Goal: Information Seeking & Learning: Learn about a topic

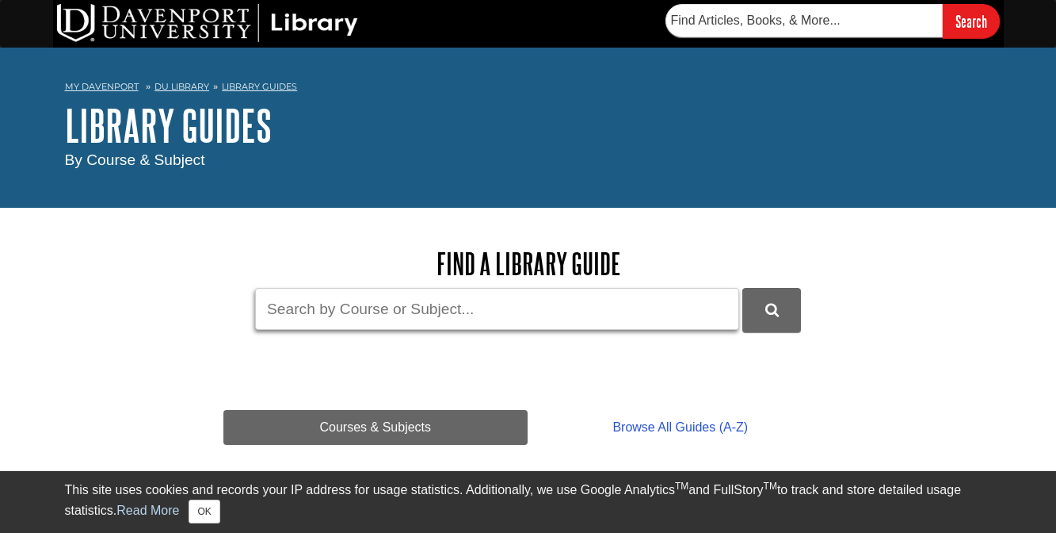
click at [587, 307] on input "Guide Search Terms" at bounding box center [497, 309] width 484 height 42
type input "marketing"
click at [743, 288] on button "DU Library Guides Search" at bounding box center [772, 310] width 59 height 44
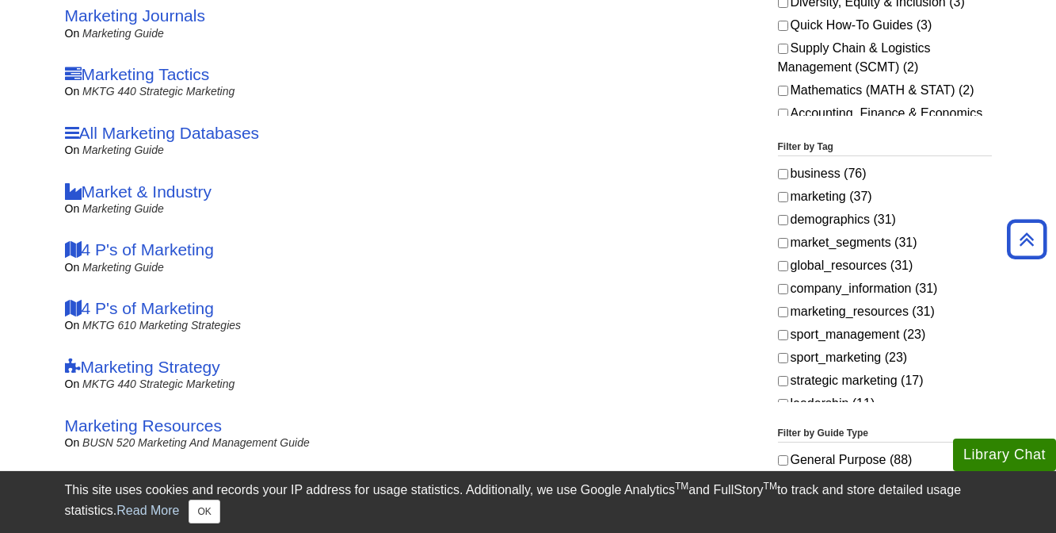
scroll to position [456, 0]
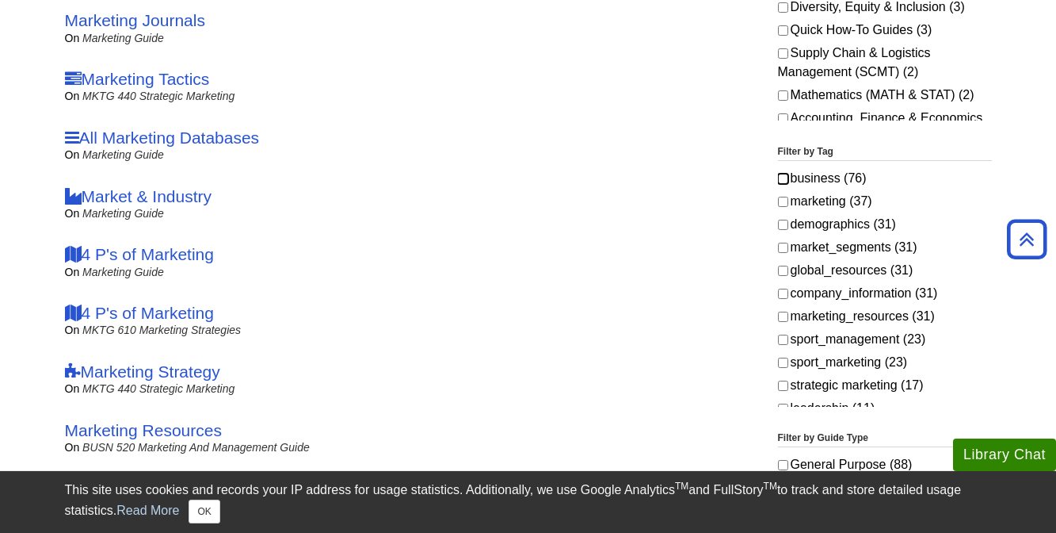
click at [781, 179] on input "business (76)" at bounding box center [783, 179] width 10 height 10
checkbox input "true"
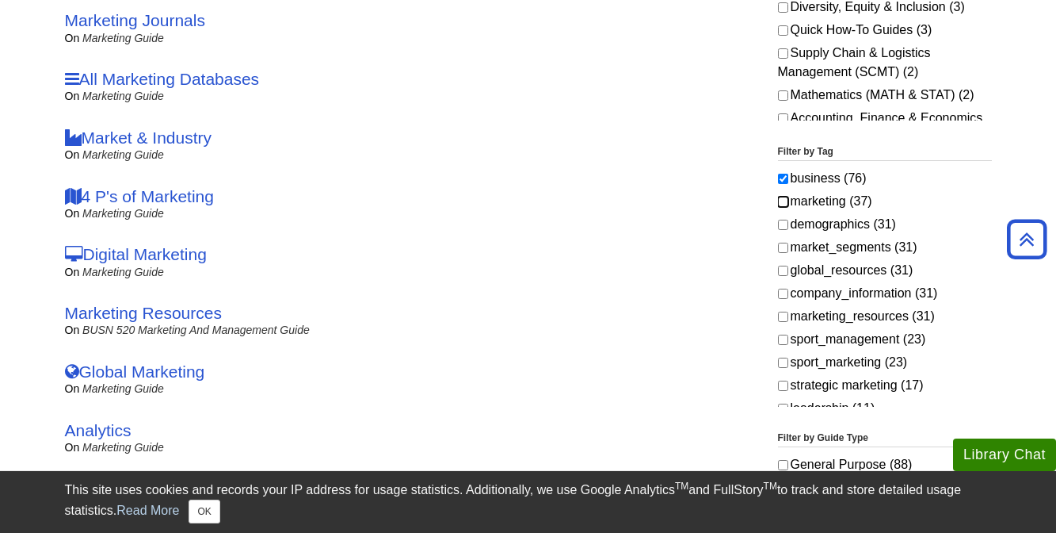
click at [784, 203] on input "marketing (37)" at bounding box center [783, 202] width 10 height 10
checkbox input "true"
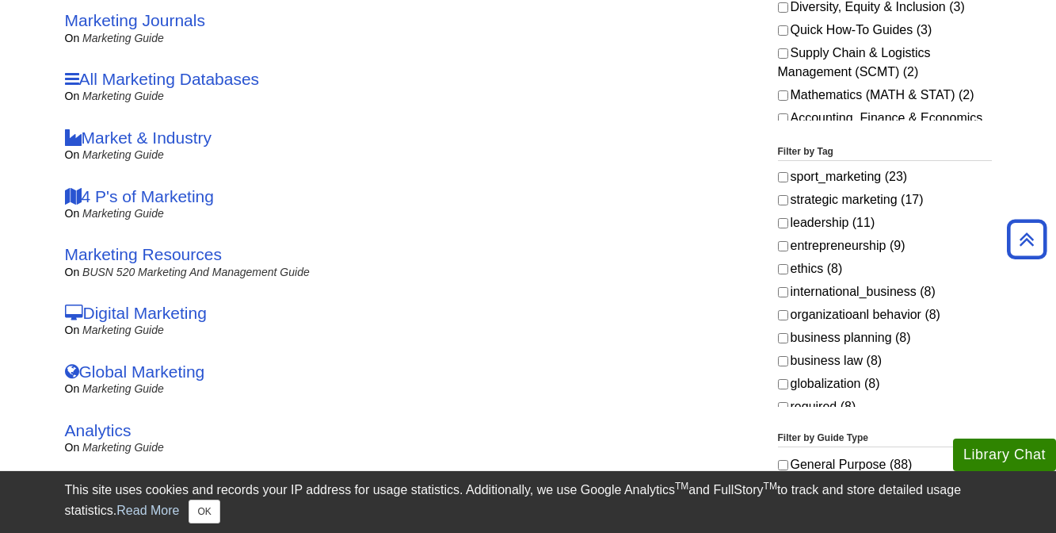
scroll to position [189, 0]
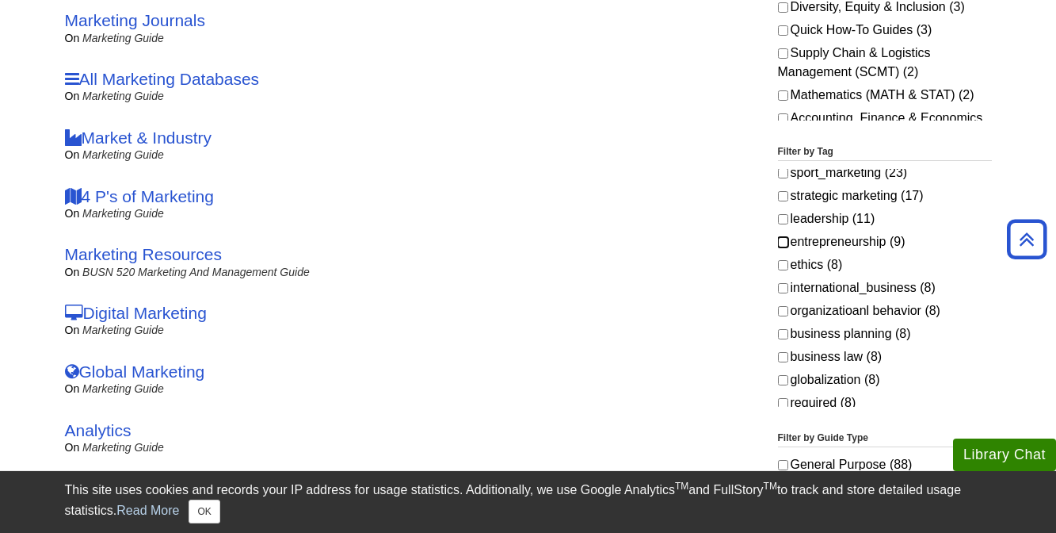
click at [784, 241] on input "entrepreneurship (9)" at bounding box center [783, 242] width 10 height 10
checkbox input "true"
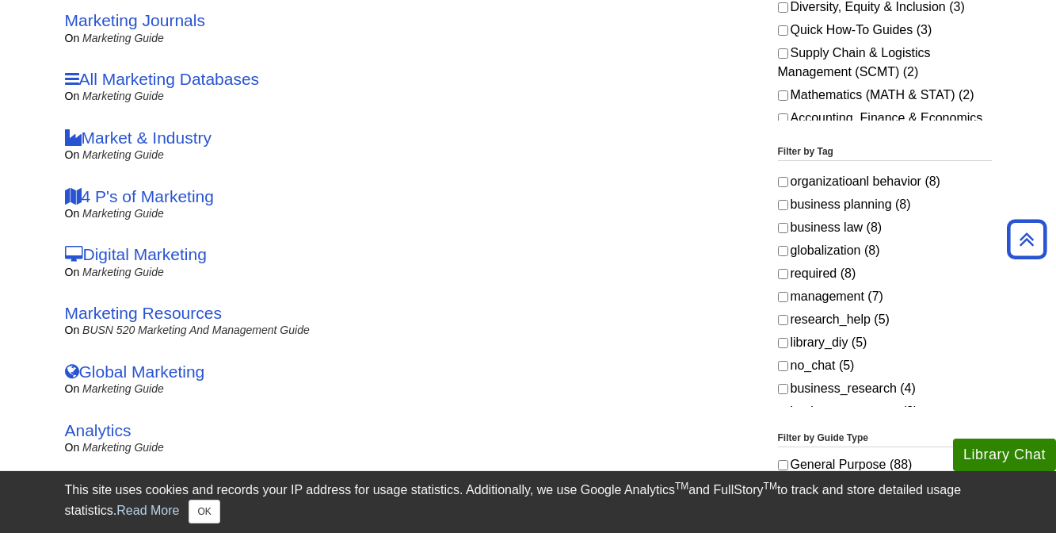
scroll to position [323, 0]
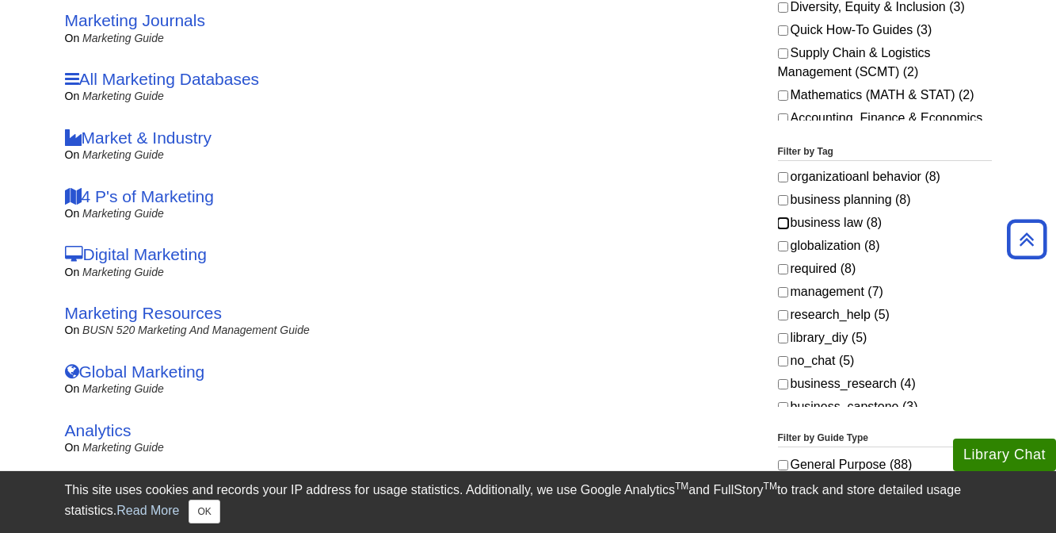
click at [787, 223] on input "business law (8)" at bounding box center [783, 223] width 10 height 10
checkbox input "true"
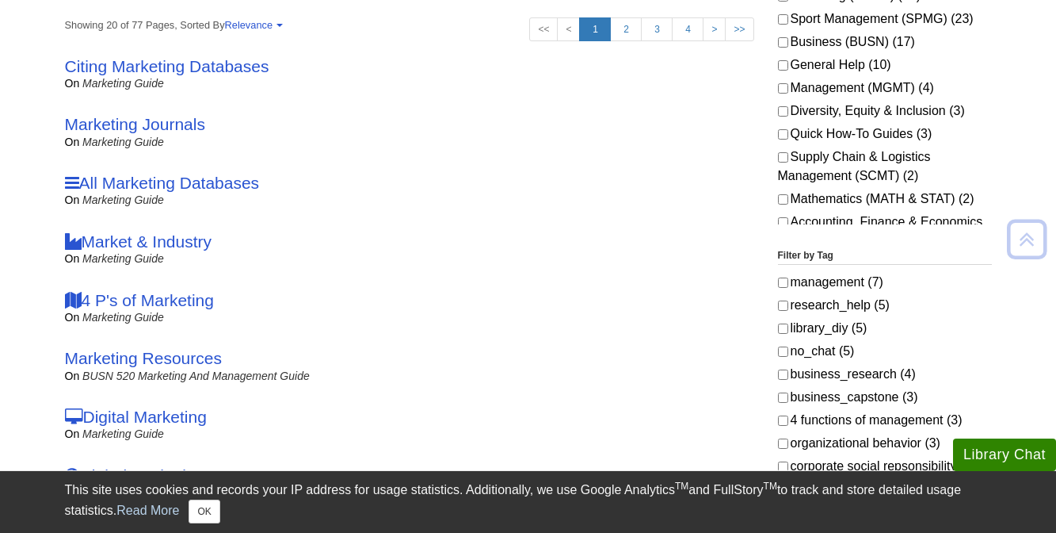
scroll to position [361, 0]
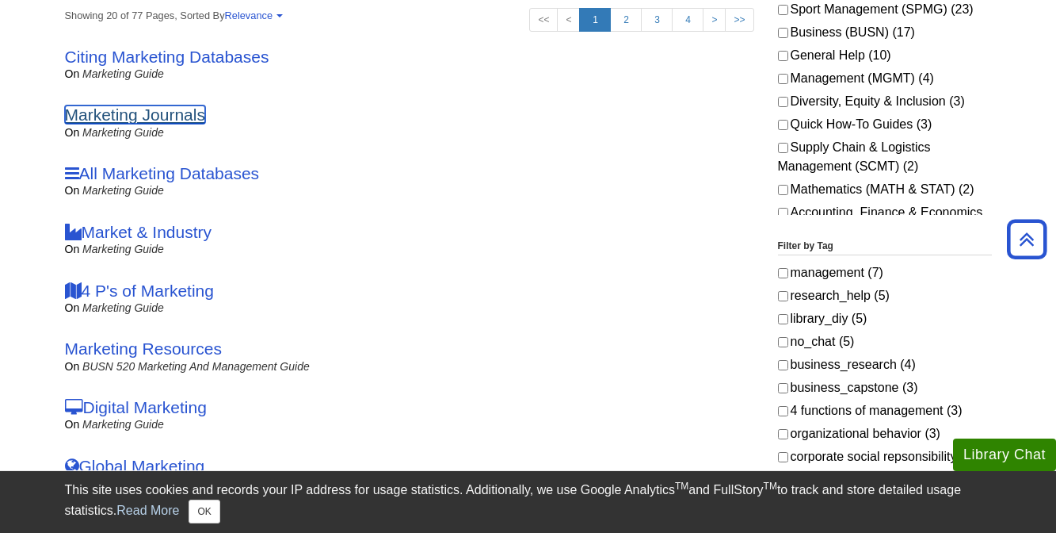
click at [159, 112] on link "Marketing Journals" at bounding box center [135, 114] width 140 height 18
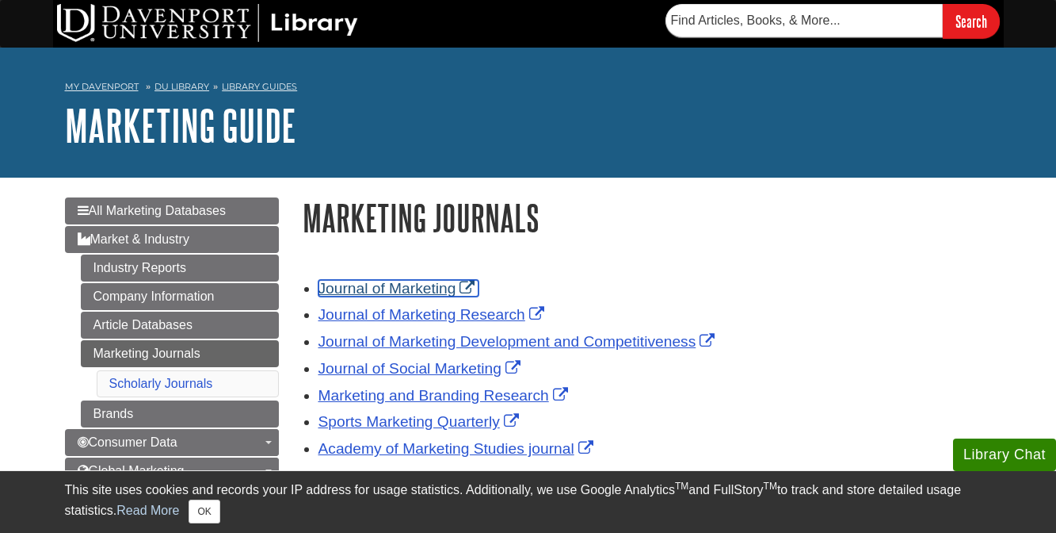
click at [402, 289] on link "Journal of Marketing" at bounding box center [399, 288] width 161 height 17
